Goal: Task Accomplishment & Management: Use online tool/utility

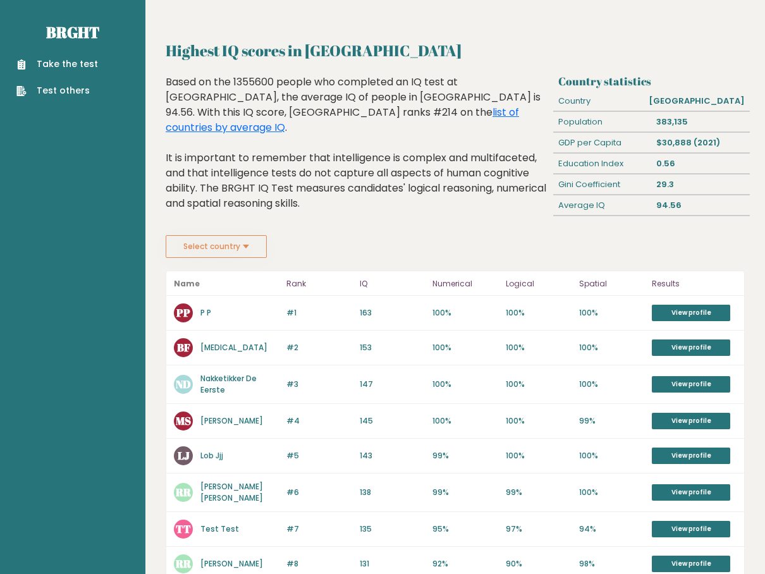
click at [239, 246] on button "Select country" at bounding box center [216, 246] width 101 height 23
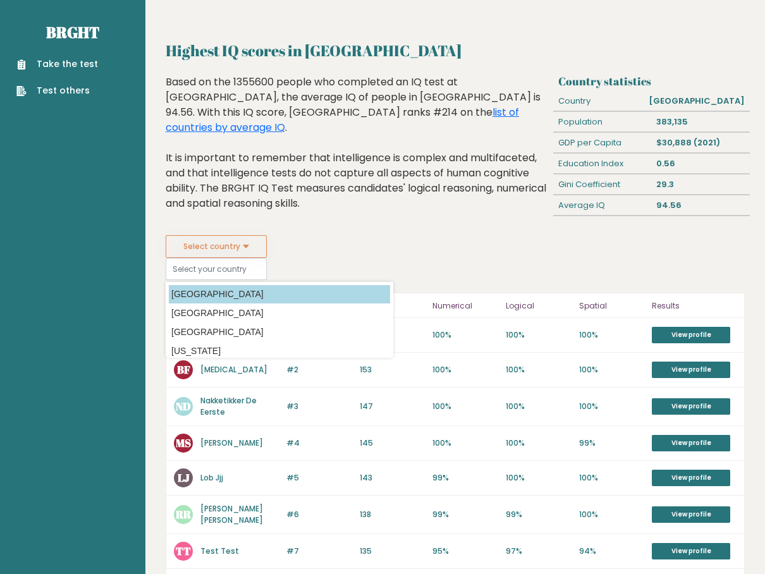
click at [230, 294] on option "[GEOGRAPHIC_DATA]" at bounding box center [279, 294] width 221 height 18
type input "[GEOGRAPHIC_DATA]"
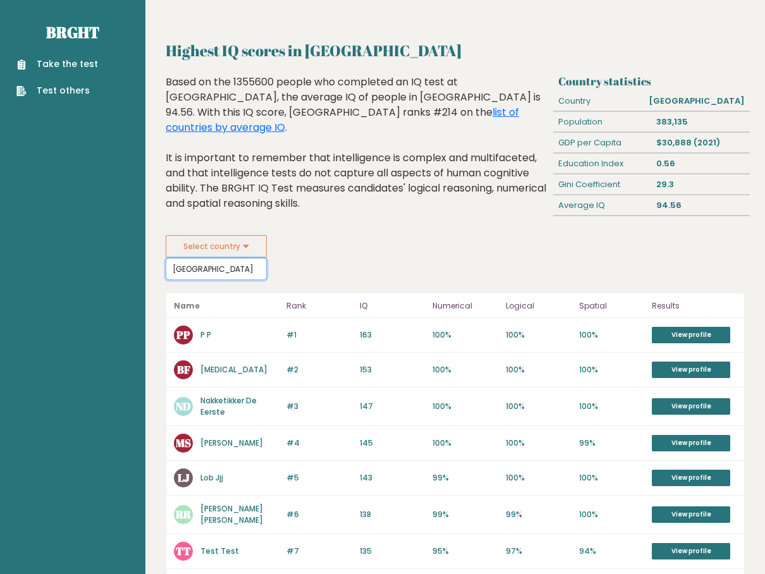
click at [200, 269] on input "[GEOGRAPHIC_DATA]" at bounding box center [216, 269] width 101 height 22
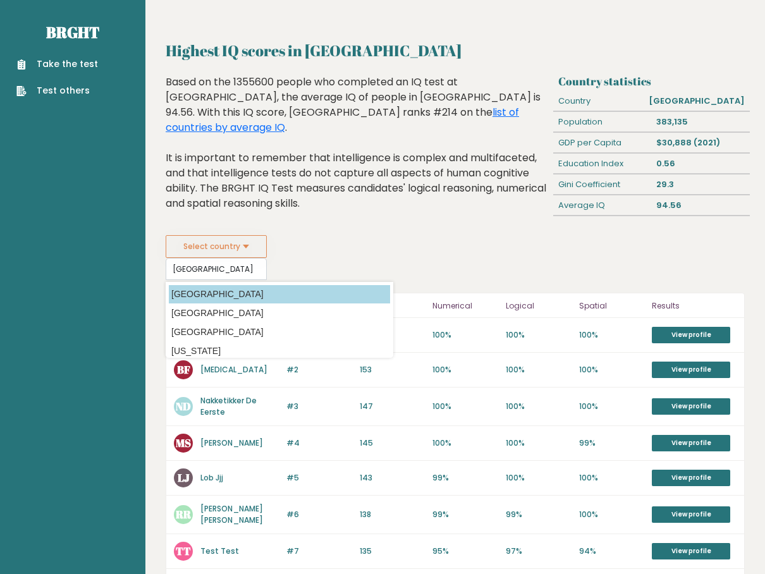
click at [217, 301] on option "[GEOGRAPHIC_DATA]" at bounding box center [279, 294] width 221 height 18
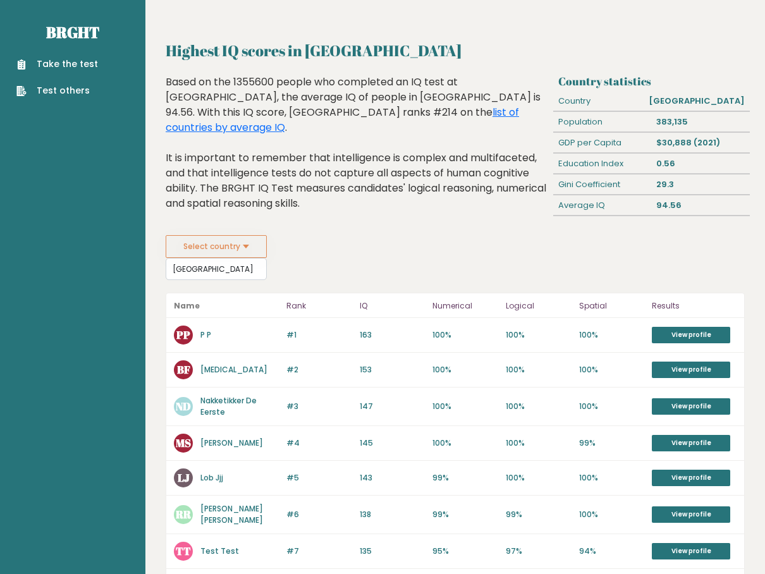
click at [357, 271] on fieldset "Select country Afghanistan Country Afghanistan Albania Algeria American Samoa A…" at bounding box center [279, 257] width 227 height 45
click at [243, 246] on button "Select country" at bounding box center [216, 246] width 101 height 23
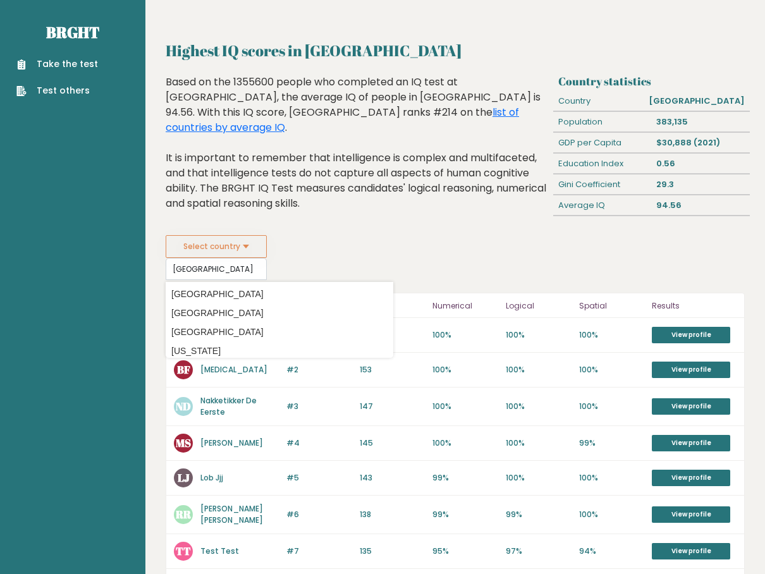
click at [263, 241] on button "Select country" at bounding box center [216, 246] width 101 height 23
click at [464, 240] on div "Select country Afghanistan Country Afghanistan Albania Algeria American Samoa A…" at bounding box center [455, 257] width 579 height 45
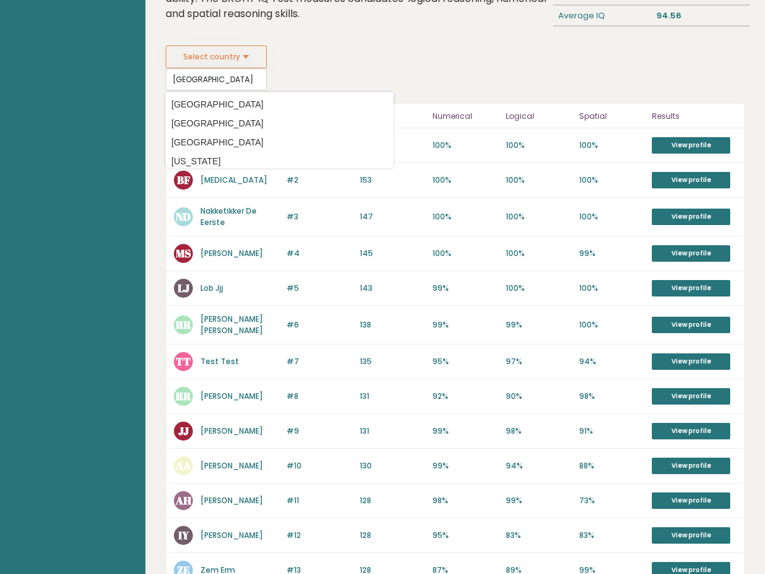
click at [507, 69] on div "Select country Afghanistan Country Afghanistan Albania Algeria American Samoa A…" at bounding box center [455, 67] width 579 height 45
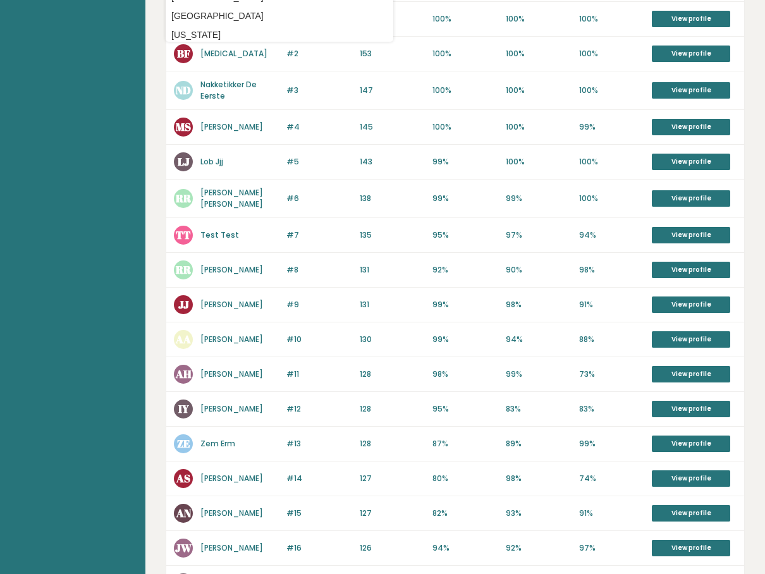
scroll to position [344, 0]
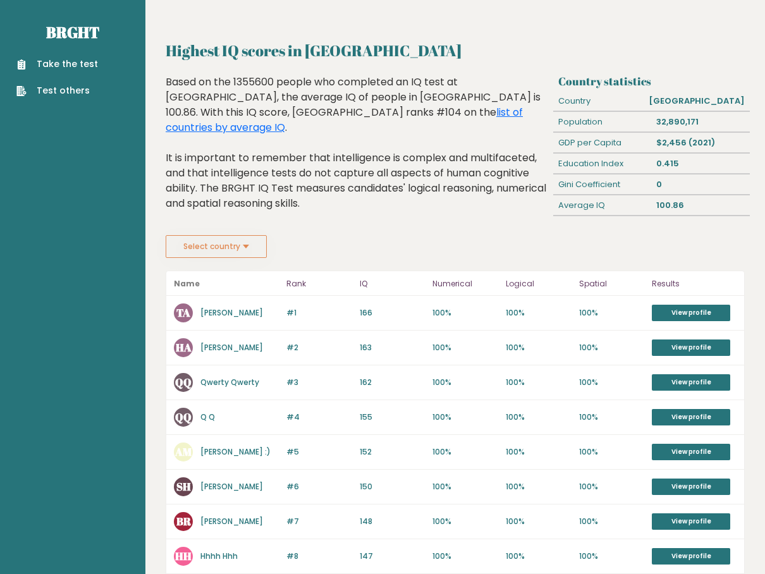
click at [243, 243] on button "Select country" at bounding box center [216, 246] width 101 height 23
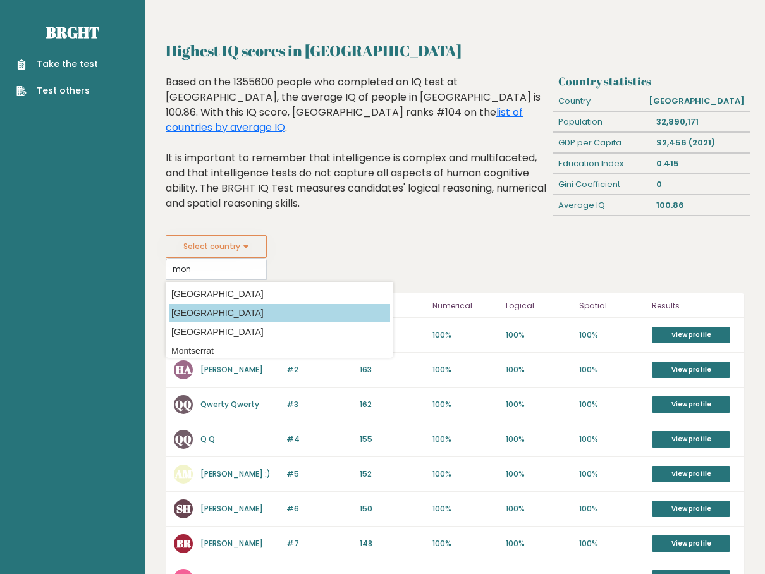
click at [223, 317] on option "Mongolia" at bounding box center [279, 313] width 221 height 18
type input "Mongolia"
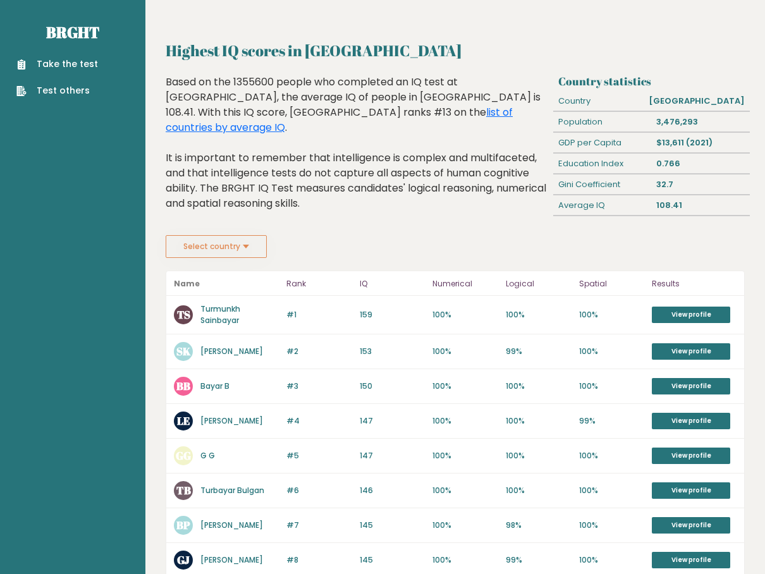
click at [61, 64] on link "Take the test" at bounding box center [57, 63] width 82 height 13
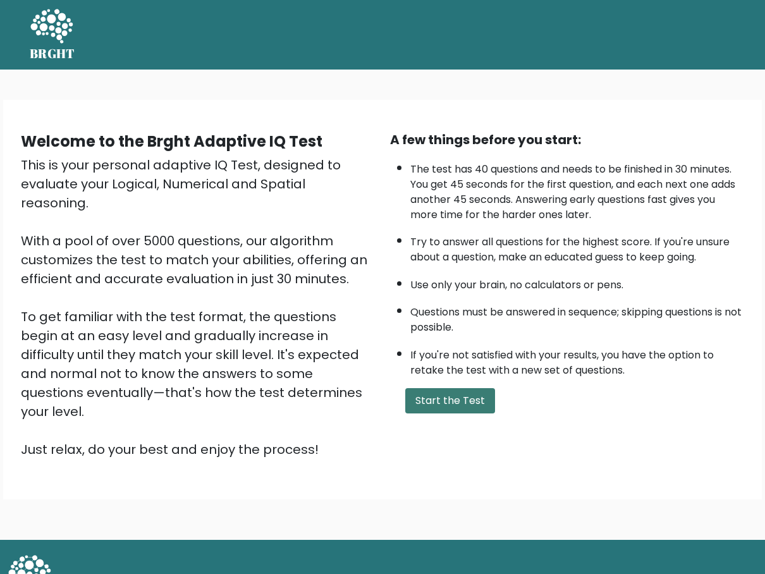
click at [426, 397] on button "Start the Test" at bounding box center [450, 400] width 90 height 25
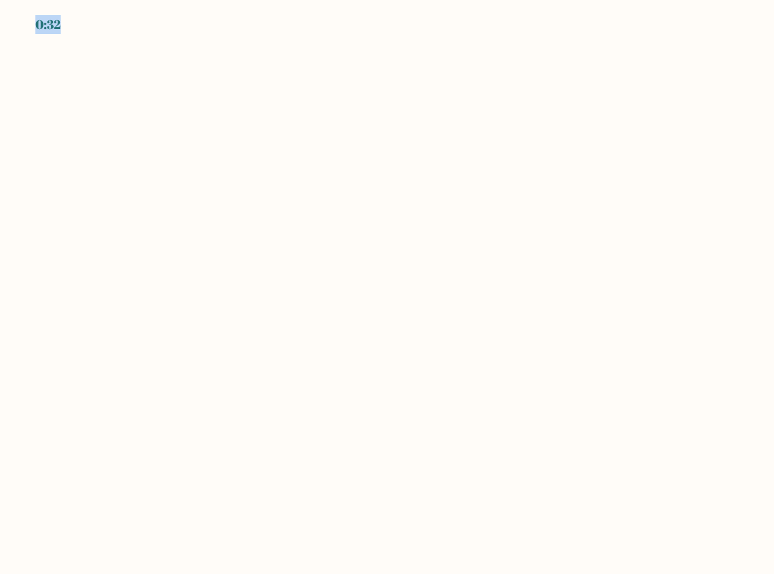
click at [97, 143] on body "0:32" at bounding box center [387, 287] width 774 height 574
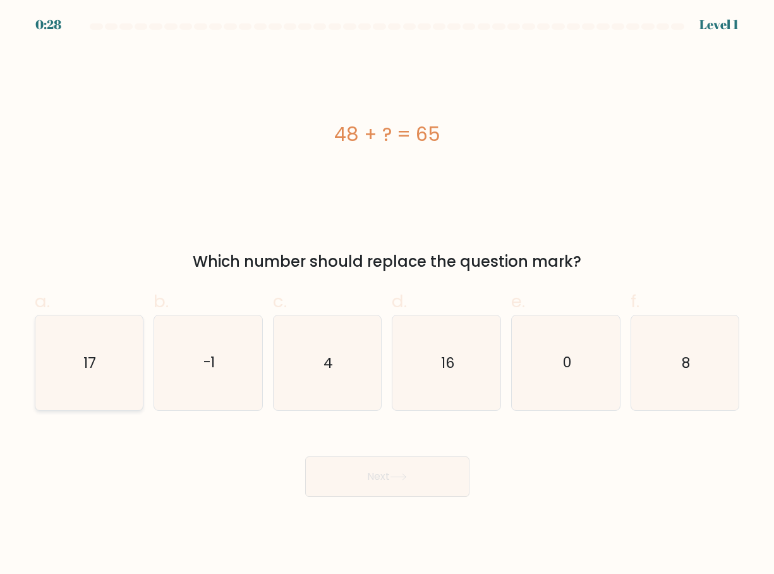
click at [124, 344] on icon "17" at bounding box center [89, 362] width 95 height 95
click at [387, 295] on input "a. 17" at bounding box center [387, 291] width 1 height 8
radio input "true"
click at [382, 480] on button "Next" at bounding box center [387, 476] width 164 height 40
click at [380, 485] on button "Next" at bounding box center [387, 476] width 164 height 40
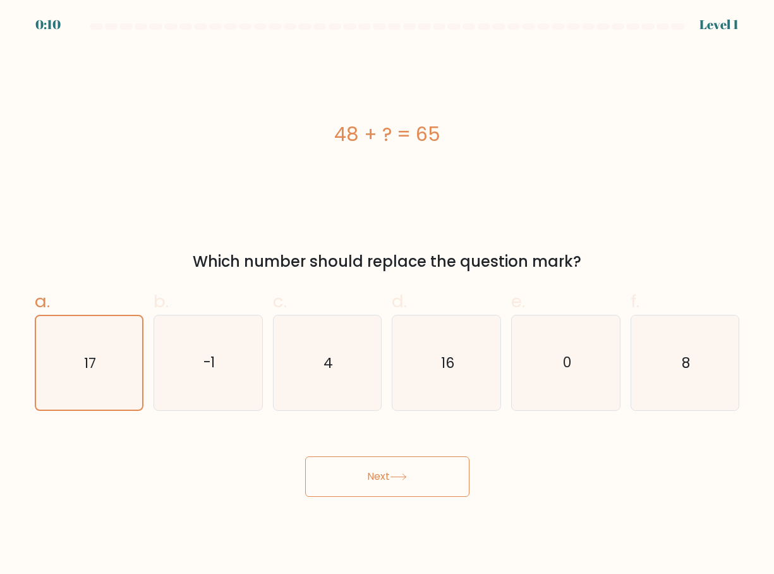
click at [352, 478] on button "Next" at bounding box center [387, 476] width 164 height 40
click at [352, 477] on button "Next" at bounding box center [387, 476] width 164 height 40
click at [88, 363] on text "17" at bounding box center [90, 363] width 12 height 20
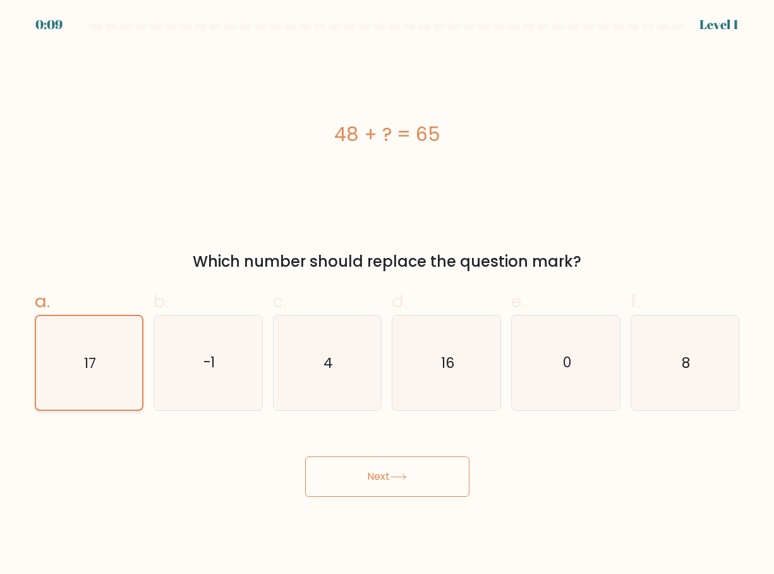
click at [387, 295] on input "a. 17" at bounding box center [387, 291] width 1 height 8
click at [88, 363] on text "17" at bounding box center [90, 363] width 12 height 20
click at [387, 295] on input "a. 17" at bounding box center [387, 291] width 1 height 8
click at [88, 363] on text "17" at bounding box center [90, 363] width 12 height 20
click at [387, 295] on input "a. 17" at bounding box center [387, 291] width 1 height 8
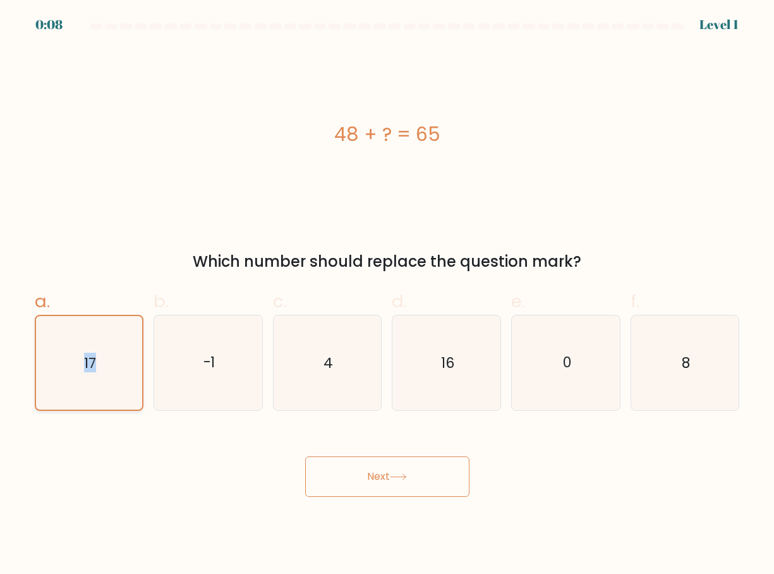
drag, startPoint x: 88, startPoint y: 363, endPoint x: 116, endPoint y: 406, distance: 50.6
click at [116, 406] on icon "17" at bounding box center [89, 363] width 94 height 94
click at [387, 295] on input "a. 17" at bounding box center [387, 291] width 1 height 8
click at [392, 472] on button "Next" at bounding box center [387, 476] width 164 height 40
